Goal: Find specific page/section

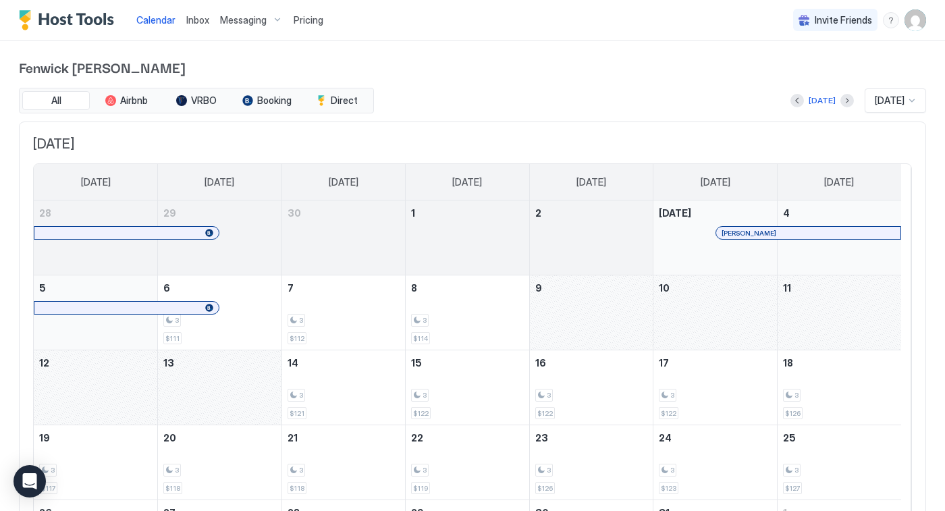
click at [765, 230] on div at bounding box center [765, 232] width 11 height 11
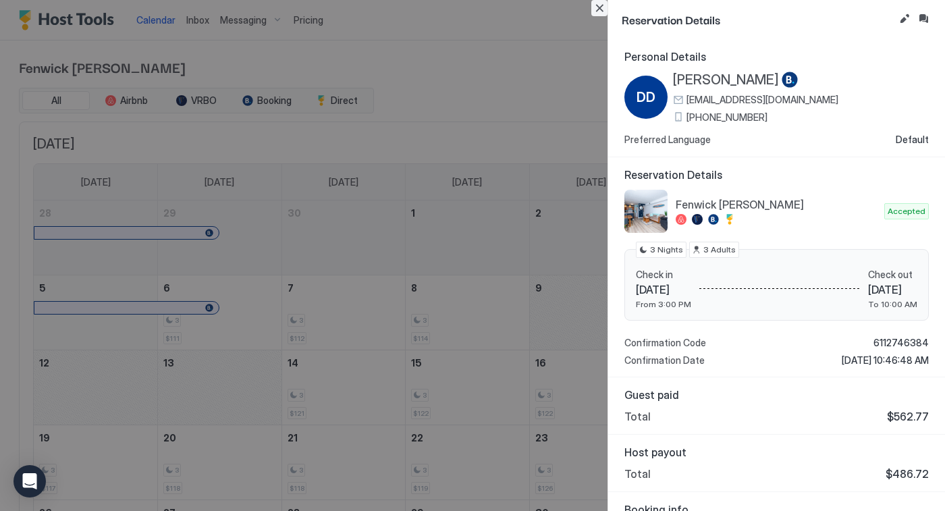
click at [595, 9] on button "Close" at bounding box center [599, 8] width 16 height 16
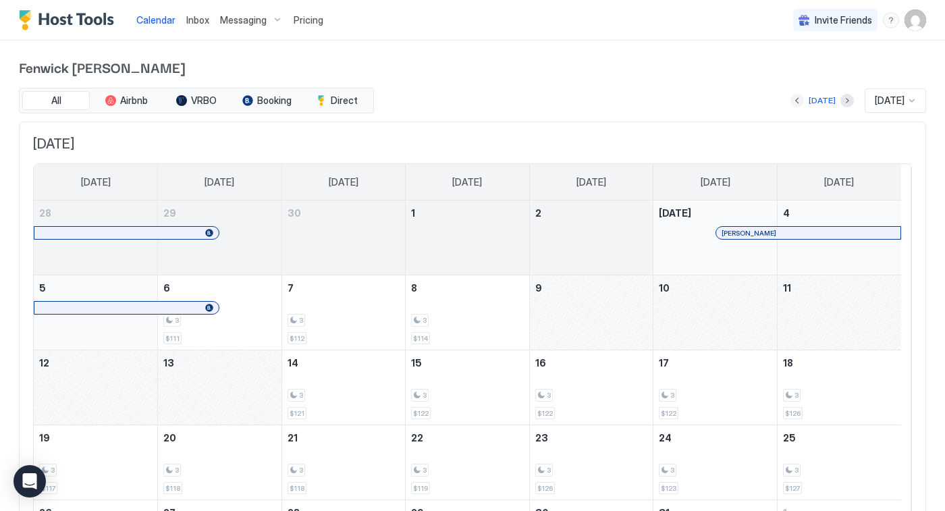
click at [790, 99] on button "Previous month" at bounding box center [796, 100] width 13 height 13
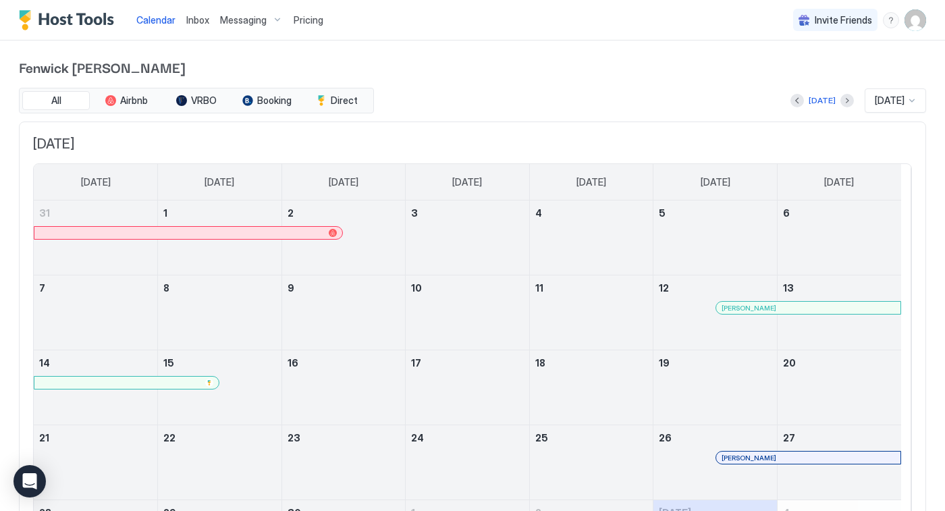
click at [751, 461] on span "[PERSON_NAME]" at bounding box center [749, 458] width 55 height 9
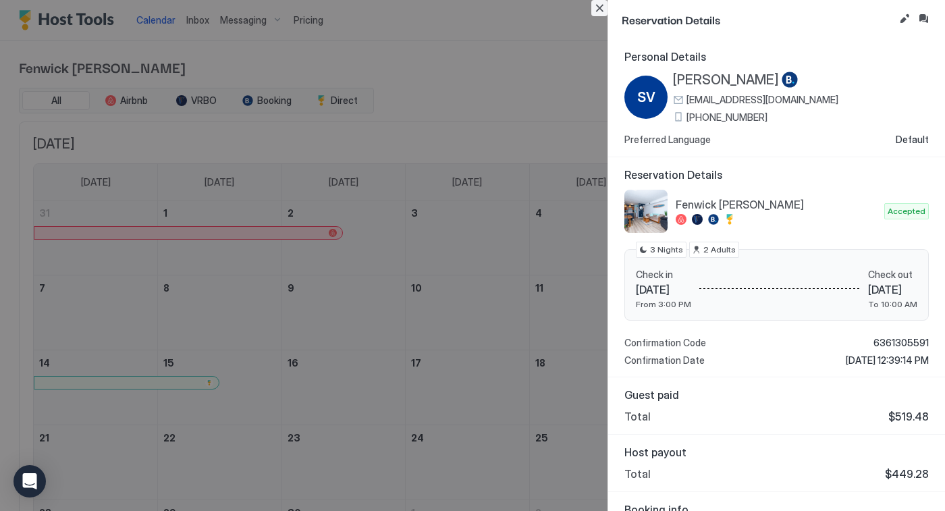
click at [602, 5] on button "Close" at bounding box center [599, 8] width 16 height 16
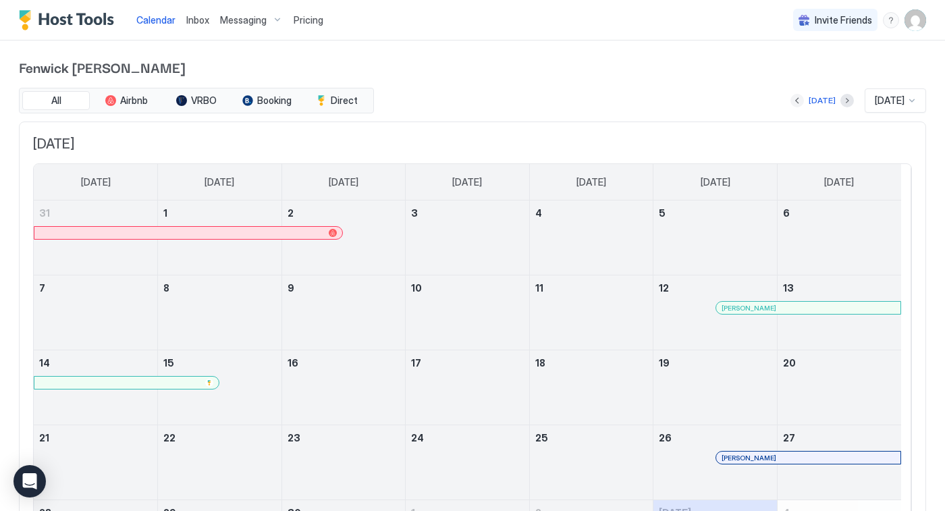
click at [790, 101] on button "Previous month" at bounding box center [796, 100] width 13 height 13
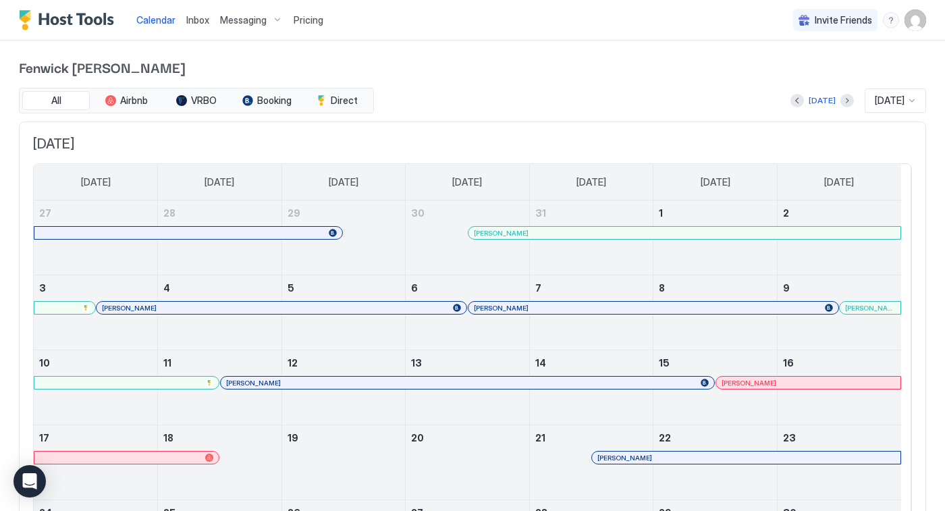
click at [653, 458] on div at bounding box center [654, 457] width 11 height 11
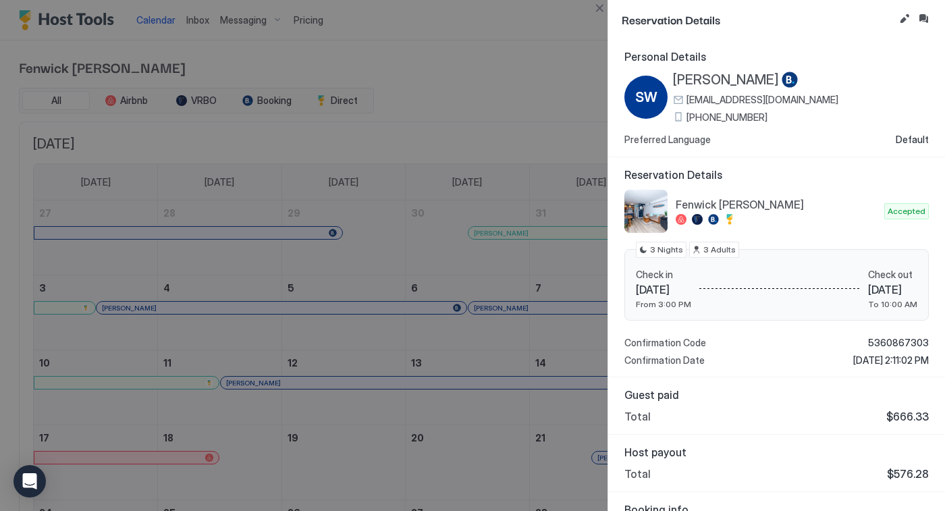
click at [545, 49] on div at bounding box center [472, 255] width 945 height 511
click at [602, 9] on button "Close" at bounding box center [599, 8] width 16 height 16
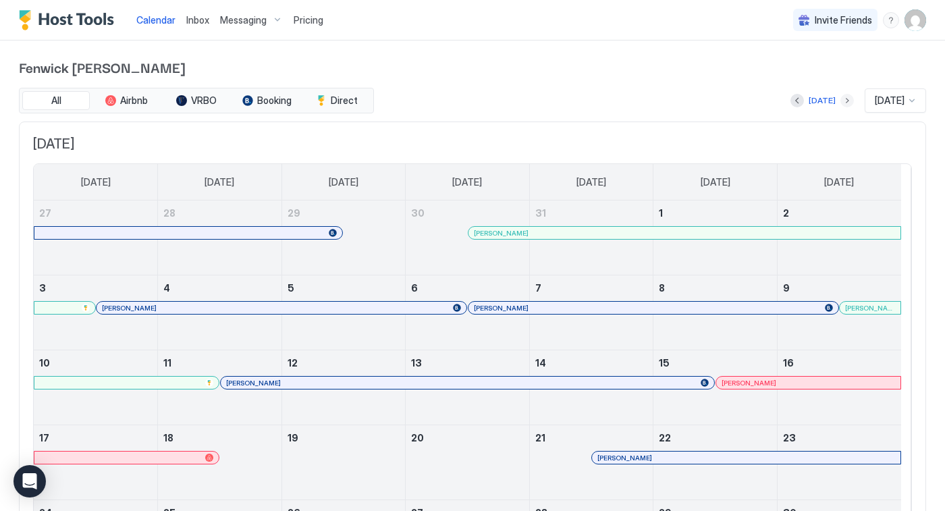
click at [840, 101] on button "Next month" at bounding box center [846, 100] width 13 height 13
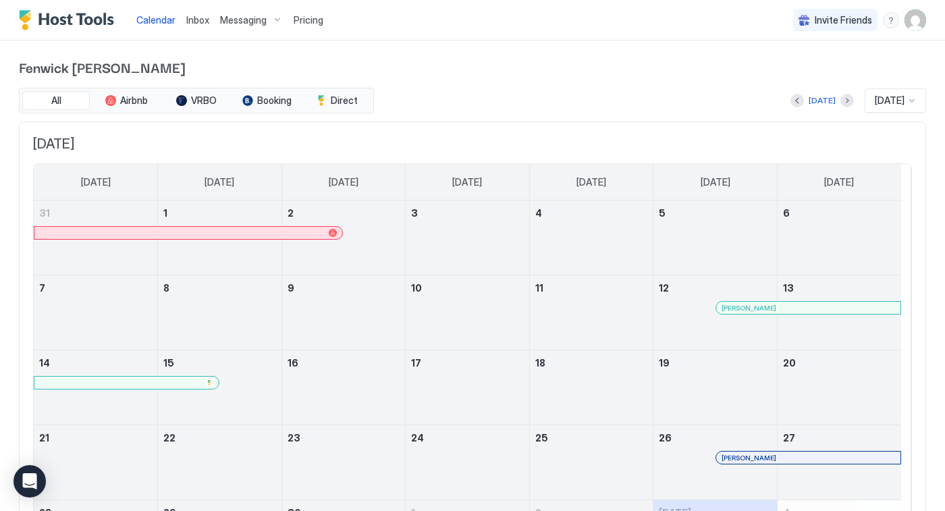
click at [745, 457] on div at bounding box center [745, 457] width 11 height 11
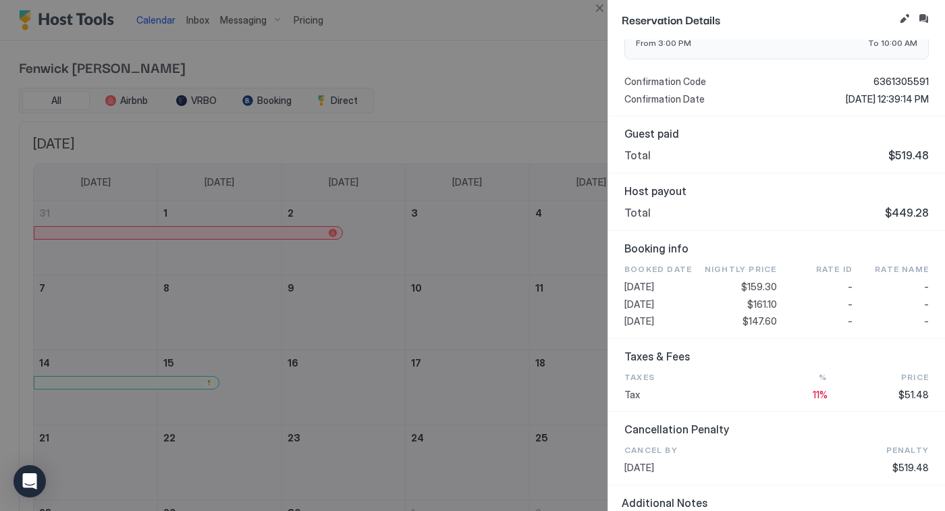
scroll to position [383, 0]
